Goal: Task Accomplishment & Management: Use online tool/utility

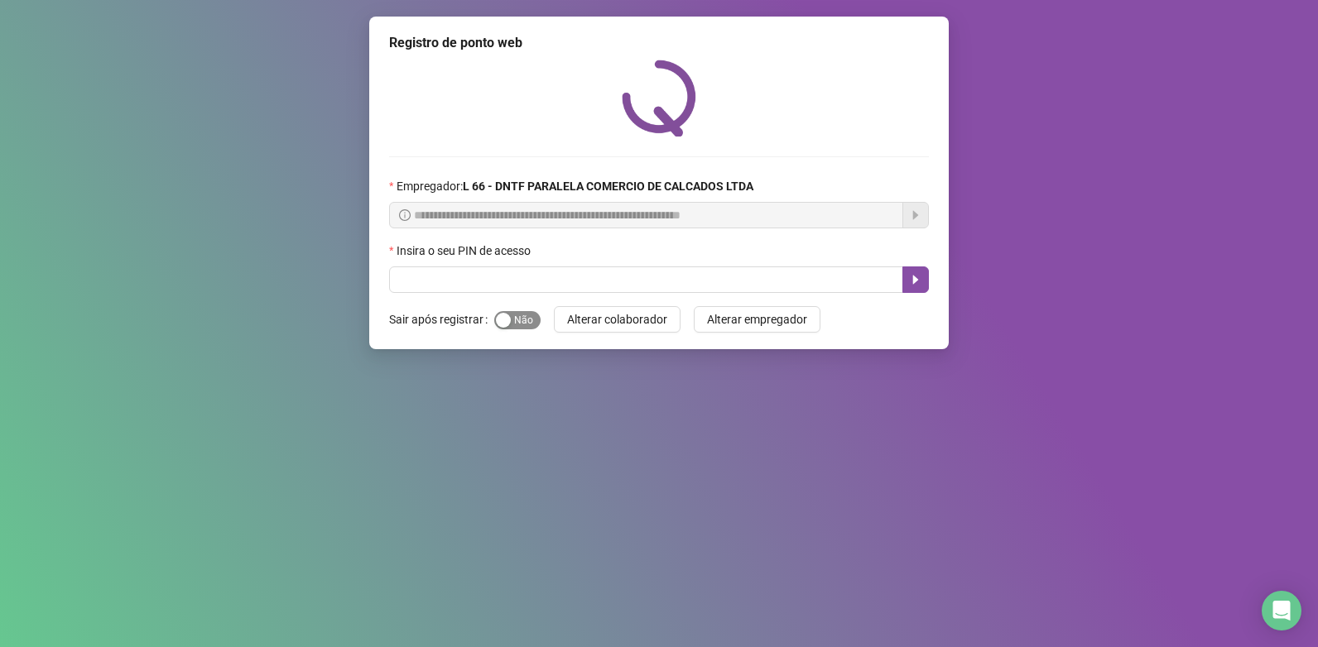
click at [515, 326] on span "Sim Não" at bounding box center [517, 320] width 46 height 18
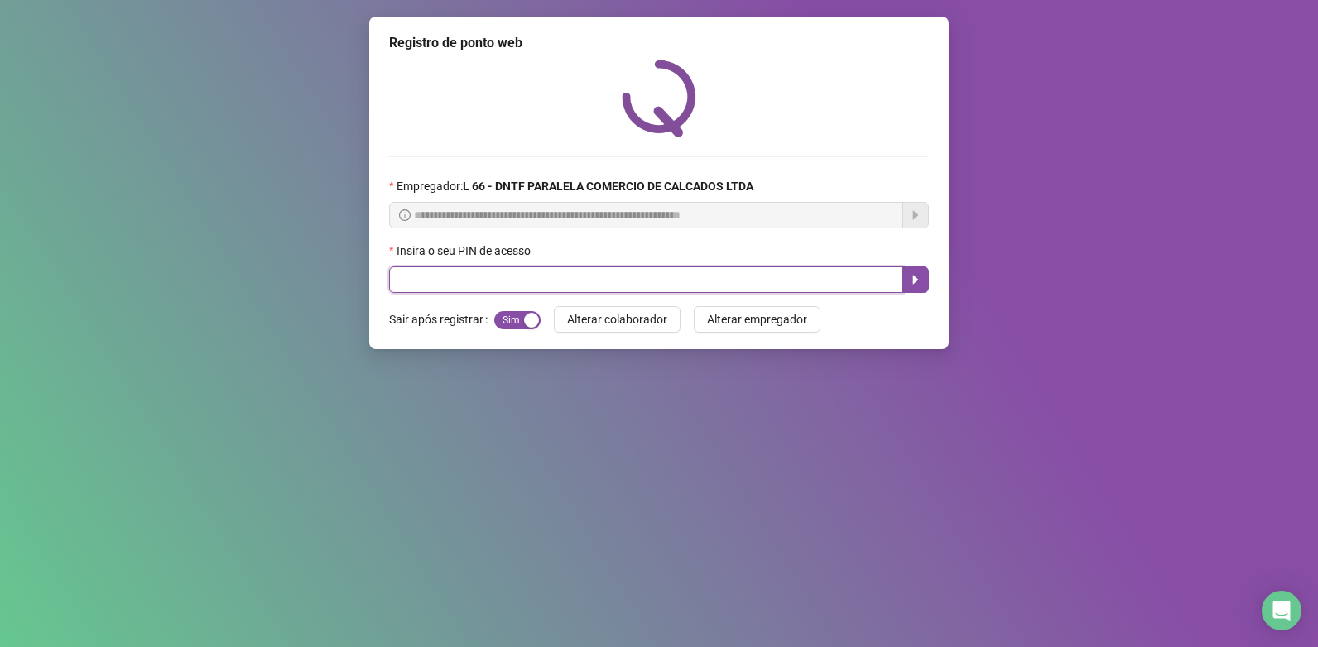
click at [470, 279] on input "text" at bounding box center [646, 280] width 514 height 26
type input "*****"
click at [908, 284] on button "button" at bounding box center [915, 280] width 26 height 26
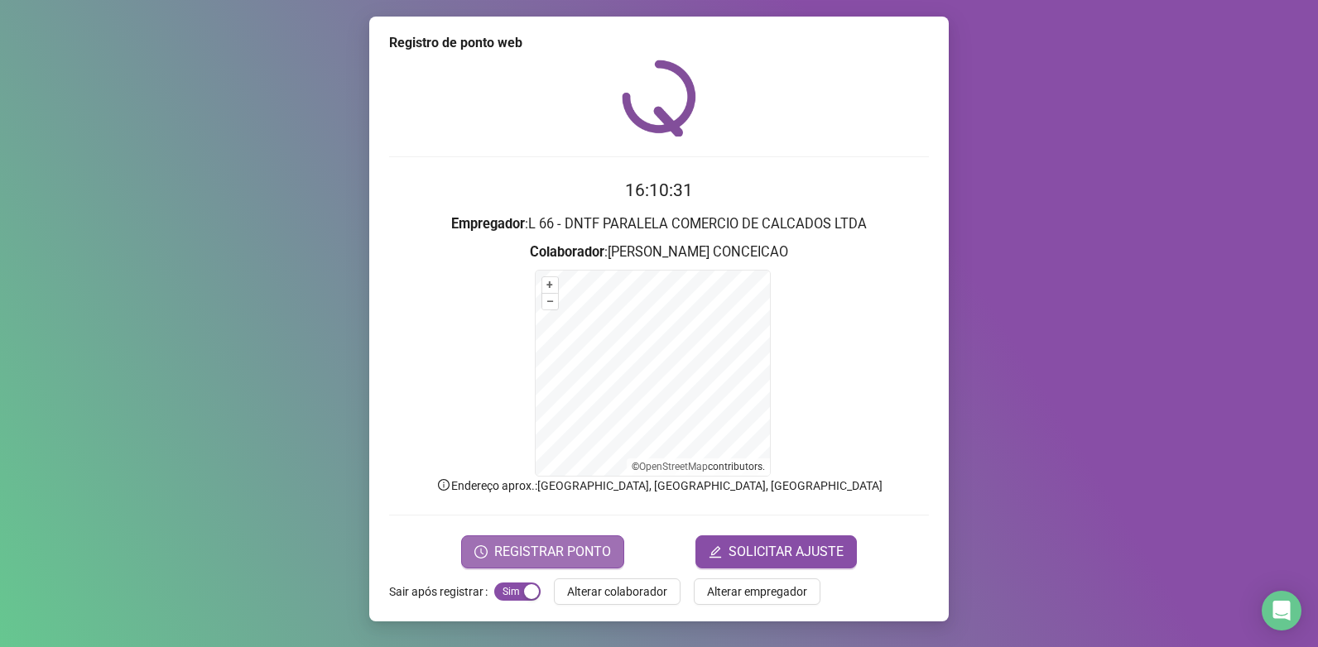
click at [569, 555] on span "REGISTRAR PONTO" at bounding box center [552, 552] width 117 height 20
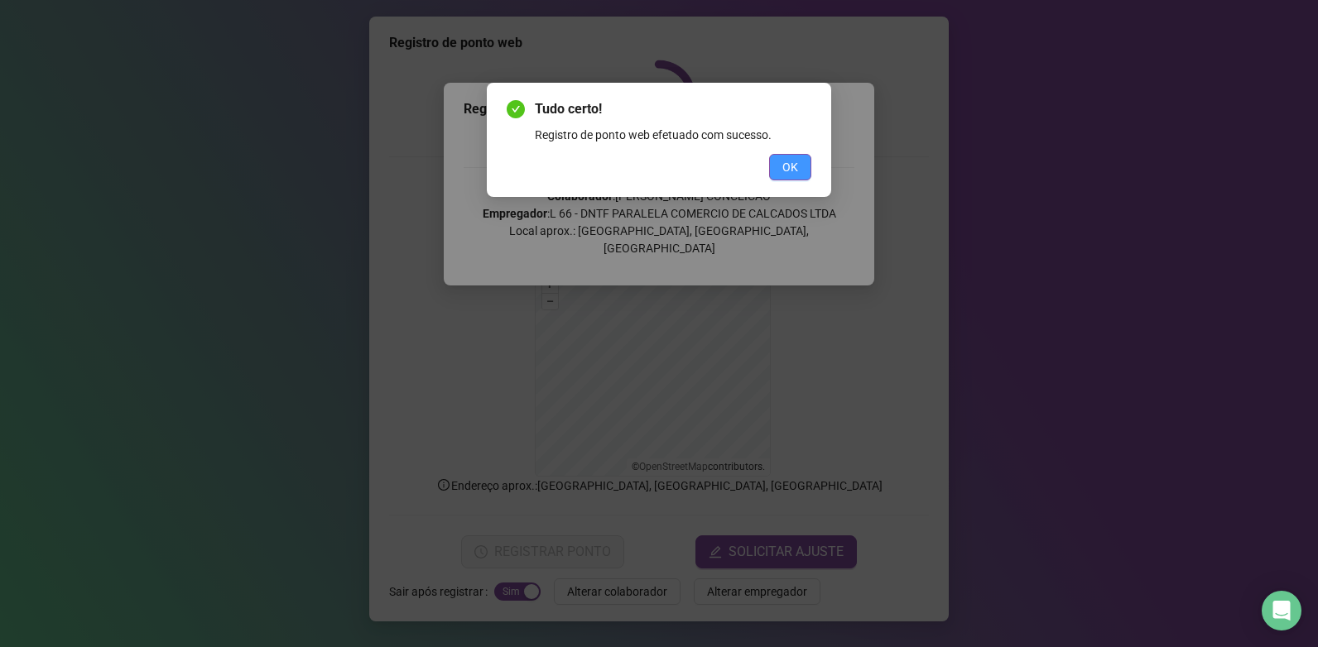
click at [796, 167] on span "OK" at bounding box center [790, 167] width 16 height 18
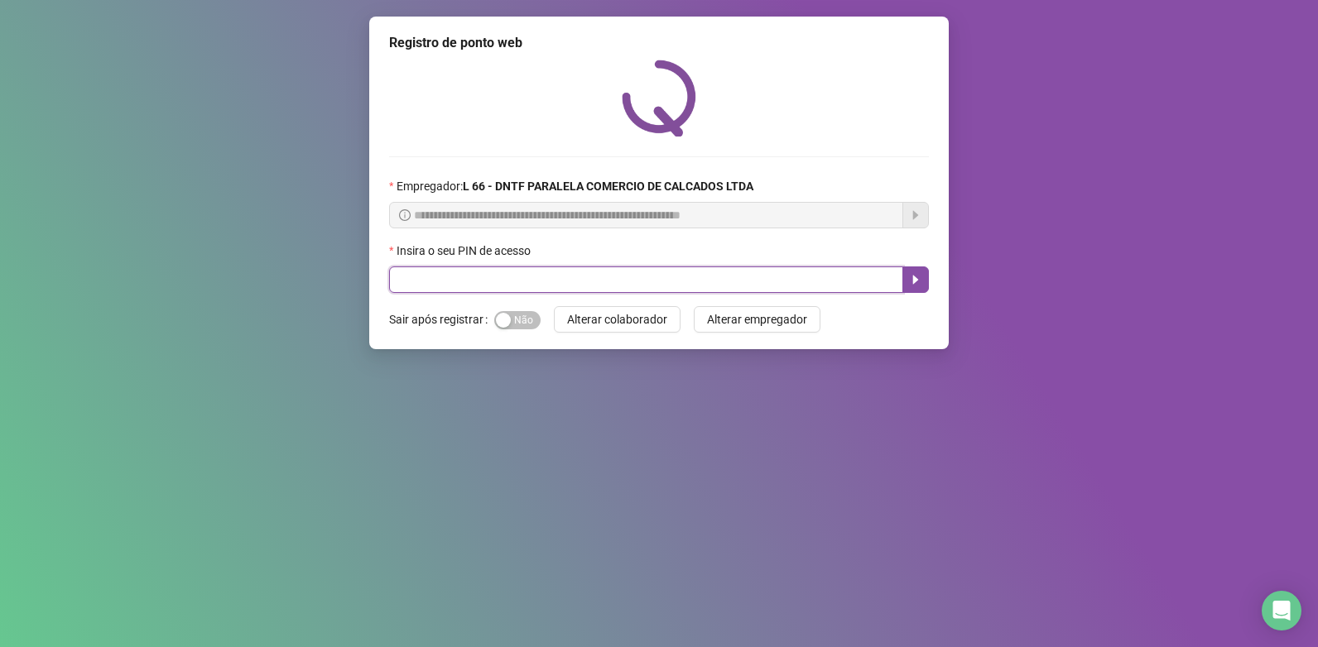
click at [654, 271] on input "text" at bounding box center [646, 280] width 514 height 26
type input "*****"
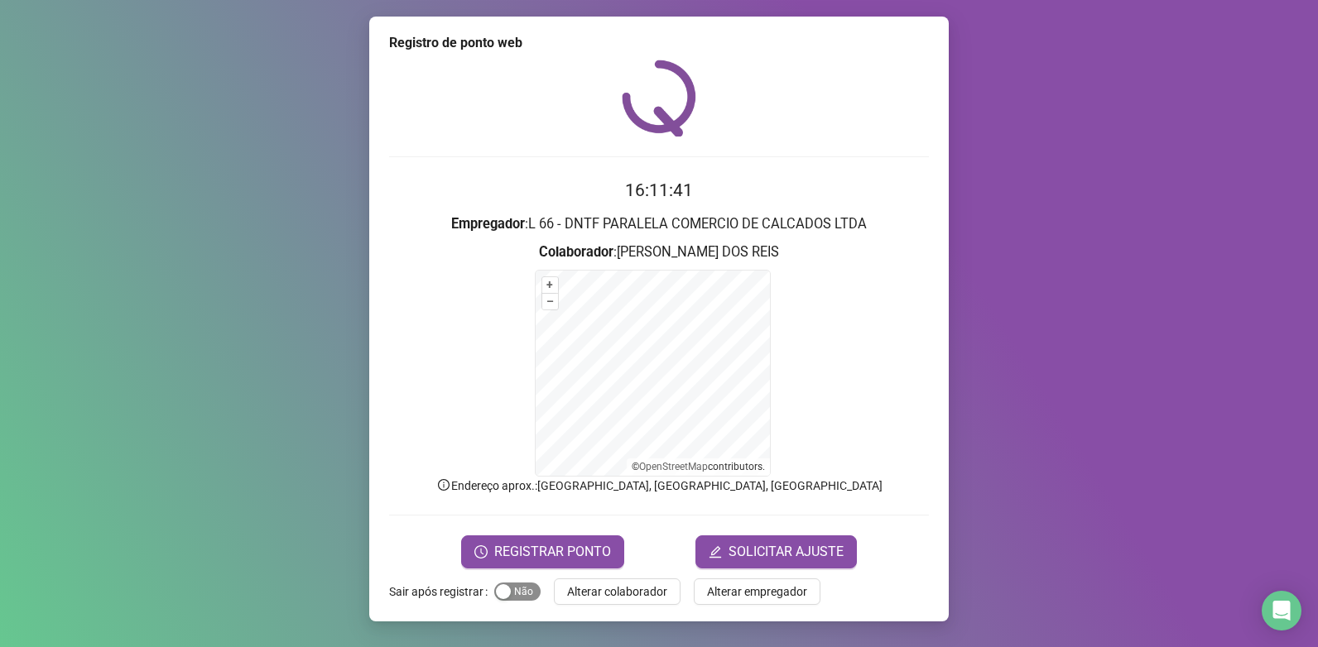
click at [511, 591] on button "Sim Não" at bounding box center [517, 592] width 46 height 18
click at [508, 558] on span "REGISTRAR PONTO" at bounding box center [552, 552] width 117 height 20
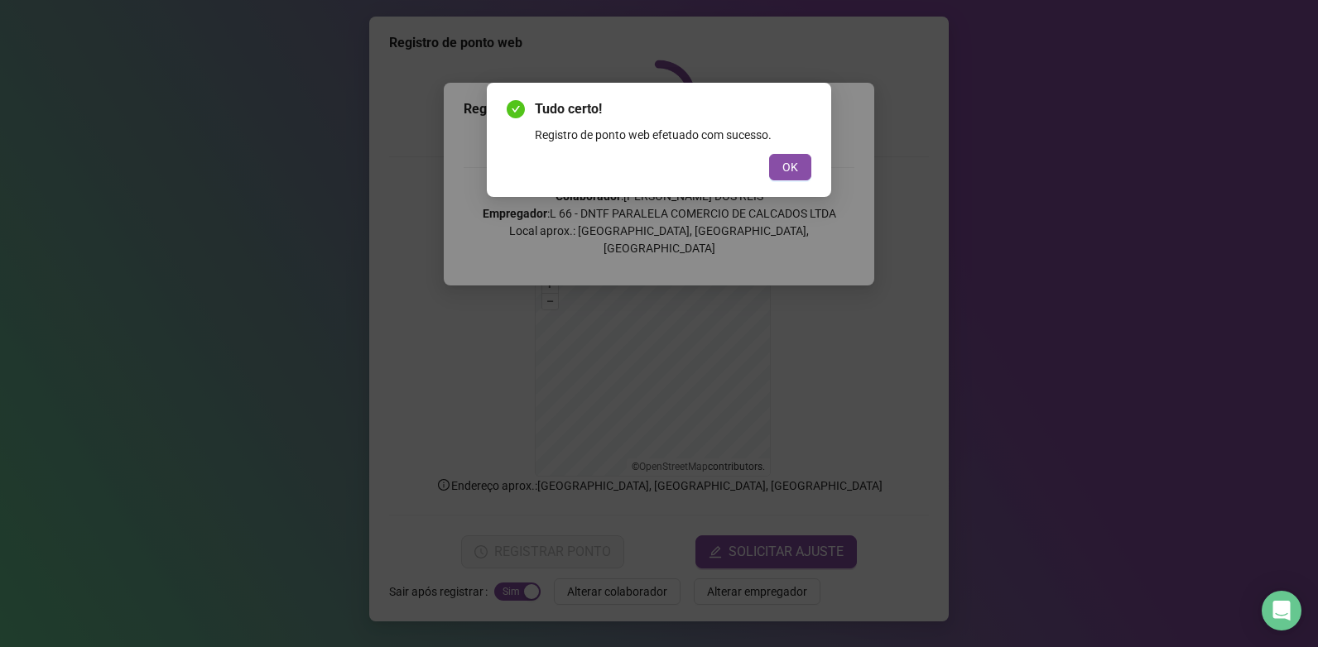
drag, startPoint x: 788, startPoint y: 168, endPoint x: 705, endPoint y: 156, distance: 83.6
click at [764, 163] on div "OK" at bounding box center [659, 167] width 305 height 26
click at [798, 158] on button "OK" at bounding box center [790, 167] width 42 height 26
